Goal: Transaction & Acquisition: Obtain resource

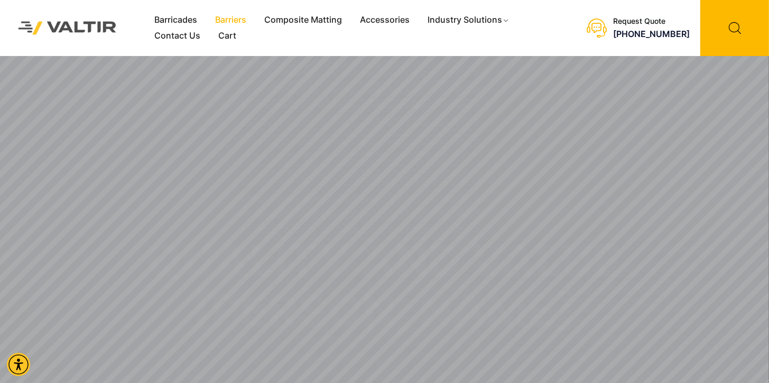
click at [239, 21] on link "Barriers" at bounding box center [230, 20] width 49 height 16
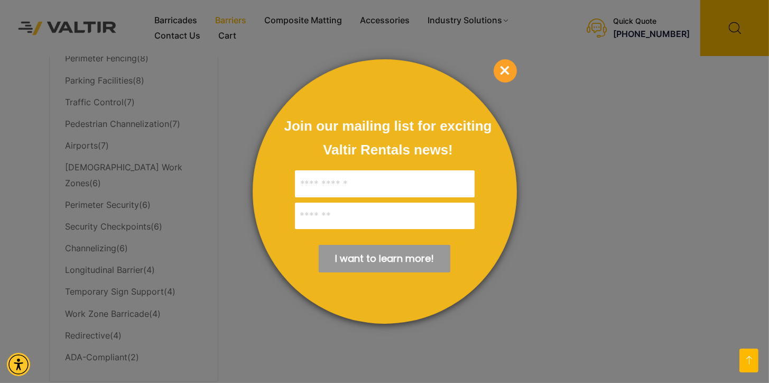
scroll to position [555, 0]
click at [505, 71] on span "×" at bounding box center [505, 70] width 23 height 23
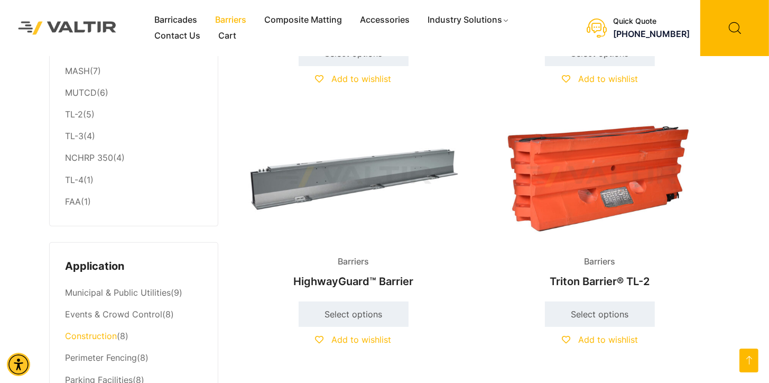
scroll to position [26, 0]
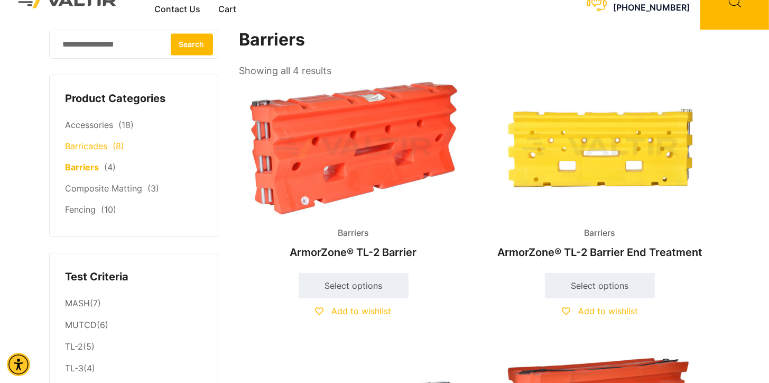
click at [89, 144] on link "Barricades" at bounding box center [87, 146] width 42 height 11
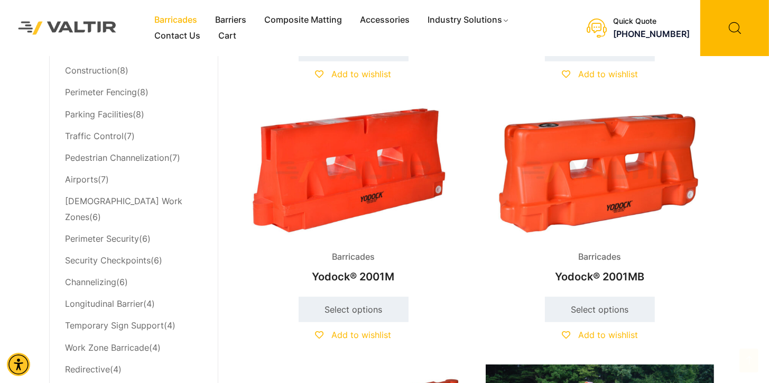
scroll to position [568, 0]
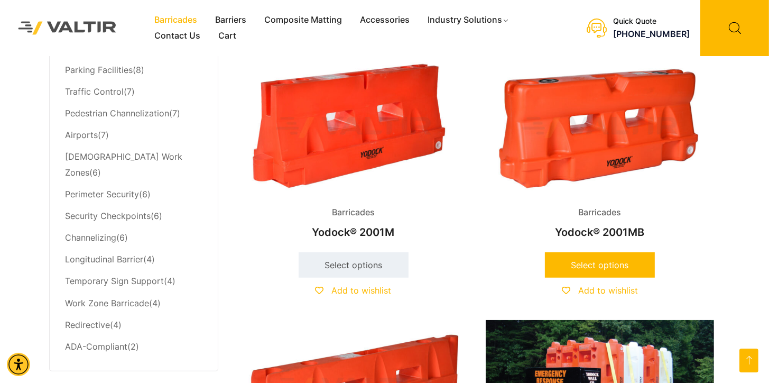
click at [604, 265] on link "Select options" at bounding box center [600, 264] width 110 height 25
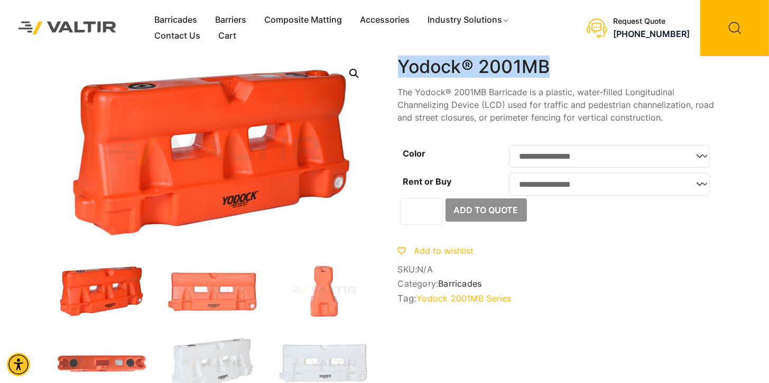
drag, startPoint x: 554, startPoint y: 66, endPoint x: 400, endPoint y: 66, distance: 153.8
click at [399, 66] on h1 "Yodock® 2001MB" at bounding box center [556, 67] width 317 height 22
drag, startPoint x: 400, startPoint y: 66, endPoint x: 429, endPoint y: 68, distance: 28.6
copy h1 "Yodock® 2001MB"
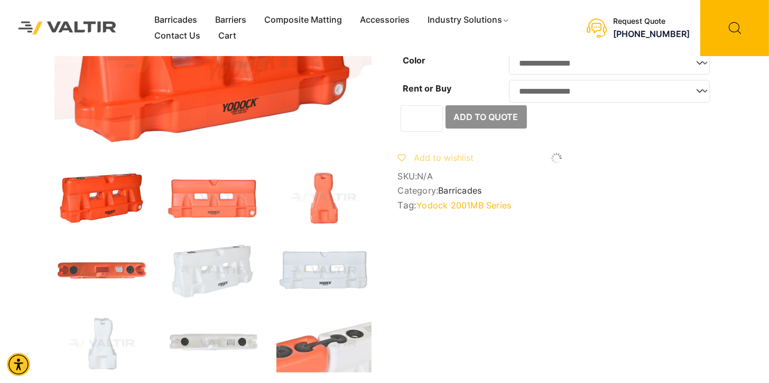
scroll to position [106, 0]
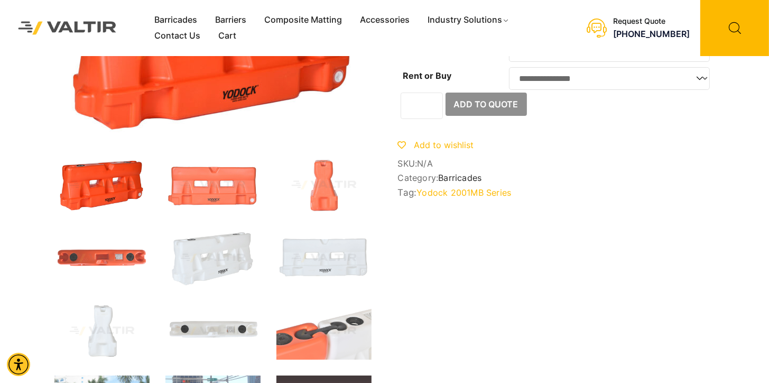
click at [462, 198] on link "Yodock 2001MB Series" at bounding box center [464, 192] width 95 height 11
